Goal: Find specific page/section: Find specific page/section

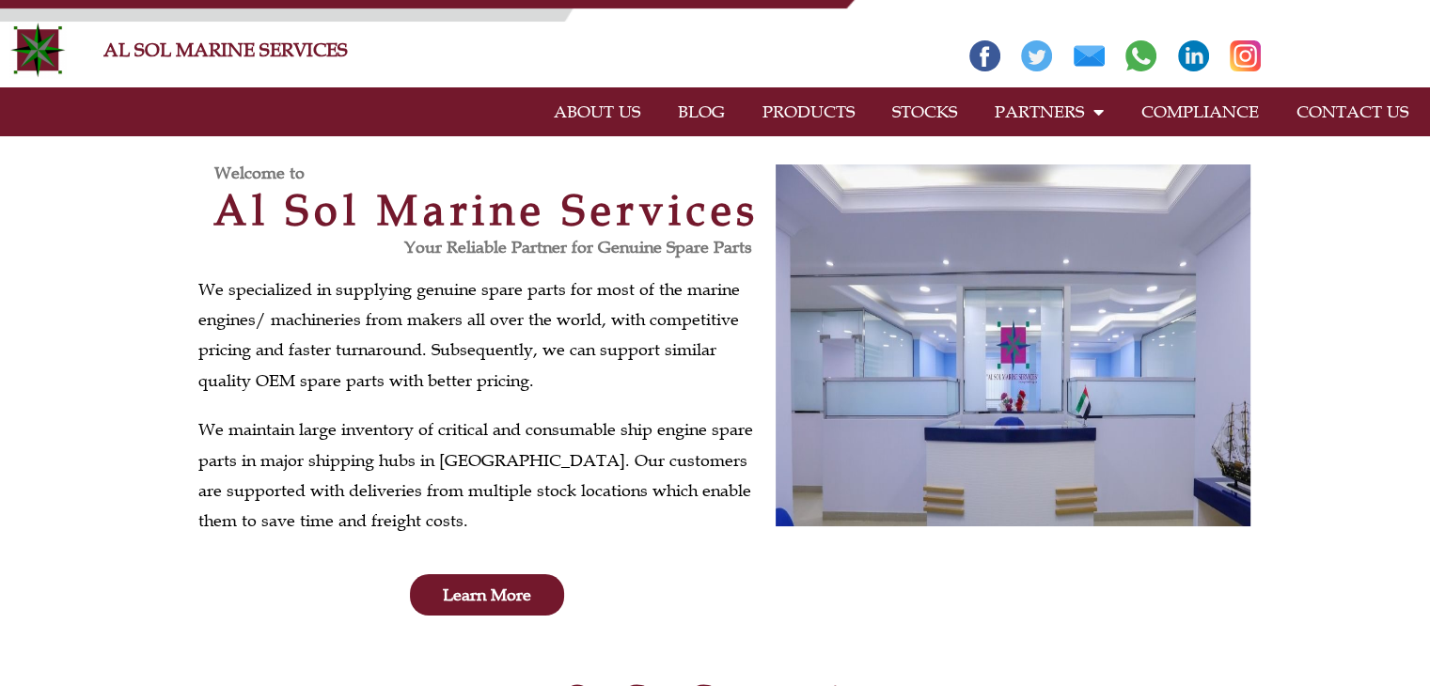
click at [823, 115] on link "PRODUCTS" at bounding box center [809, 111] width 130 height 43
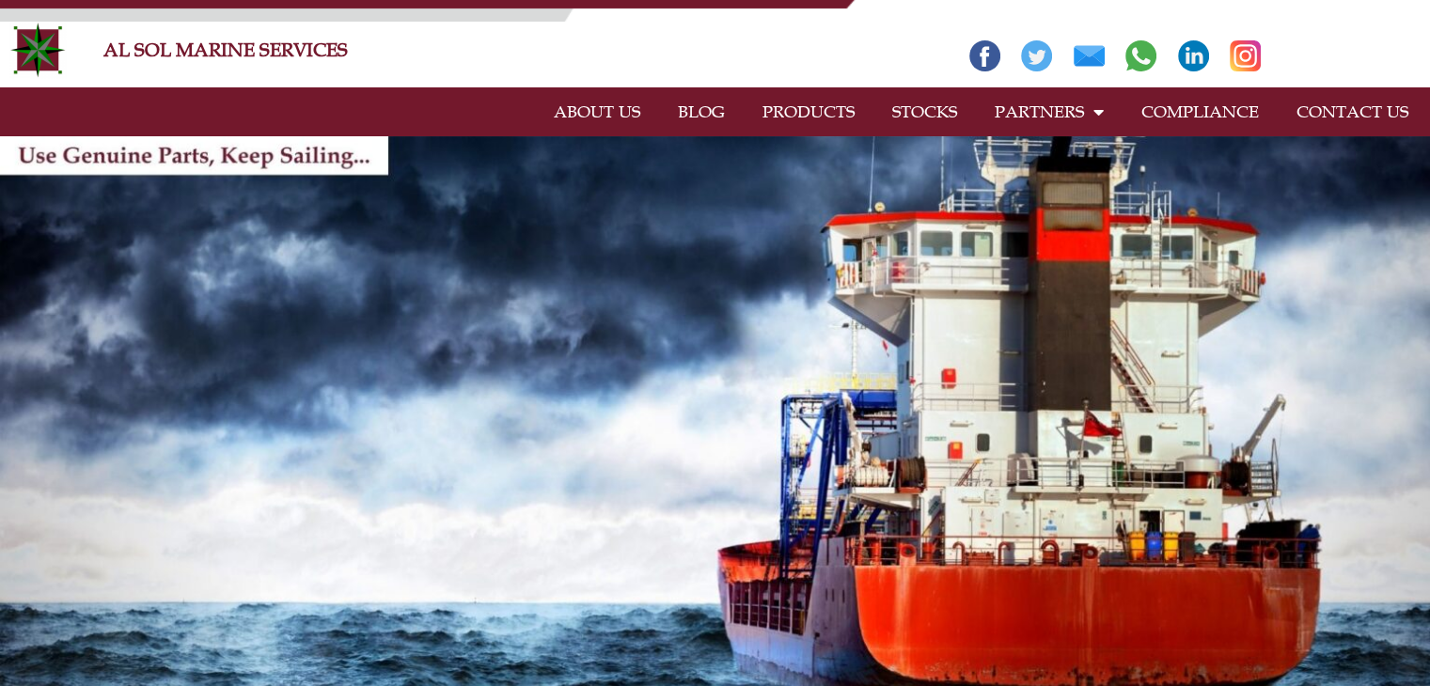
click at [1335, 106] on link "CONTACT US" at bounding box center [1352, 111] width 149 height 43
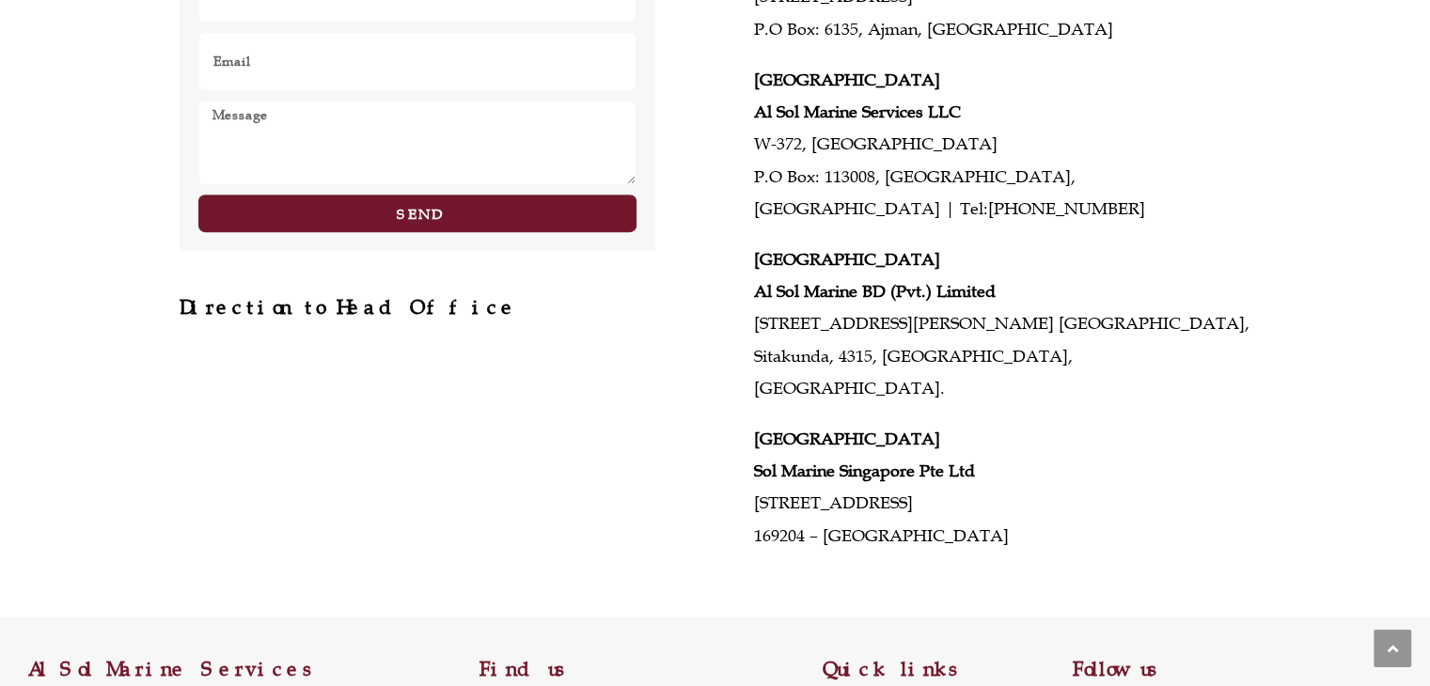
scroll to position [871, 0]
